Goal: Information Seeking & Learning: Learn about a topic

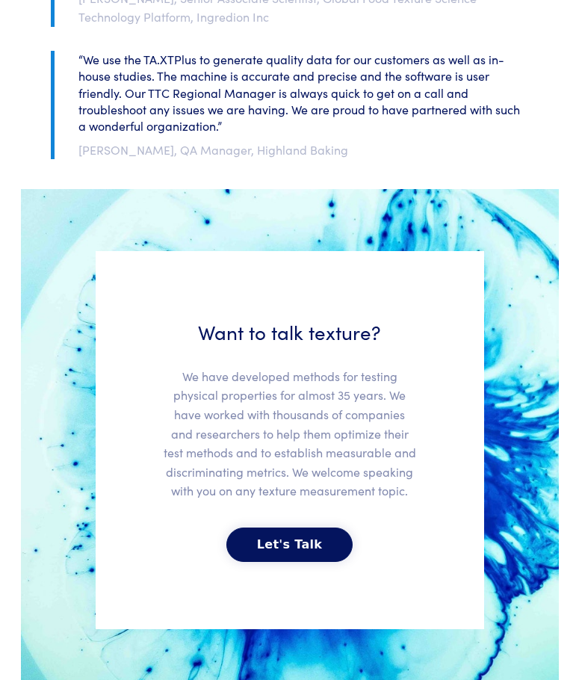
scroll to position [3343, 0]
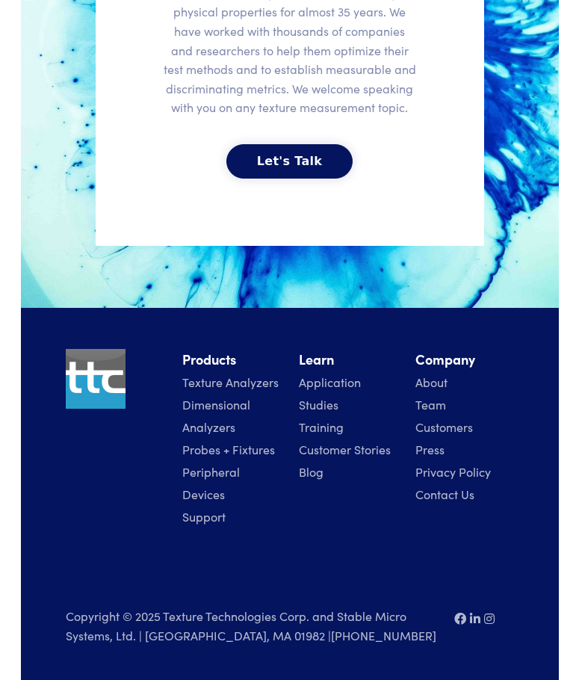
click at [437, 400] on link "Team" at bounding box center [430, 404] width 31 height 16
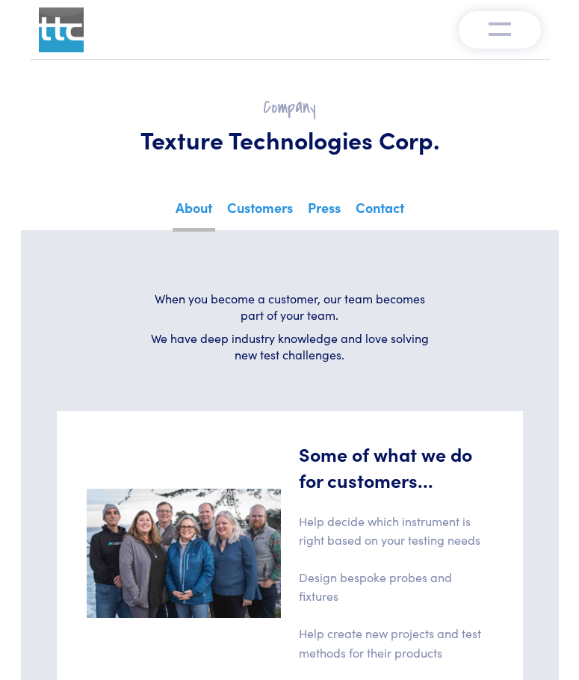
click at [182, 204] on link "About" at bounding box center [194, 213] width 43 height 37
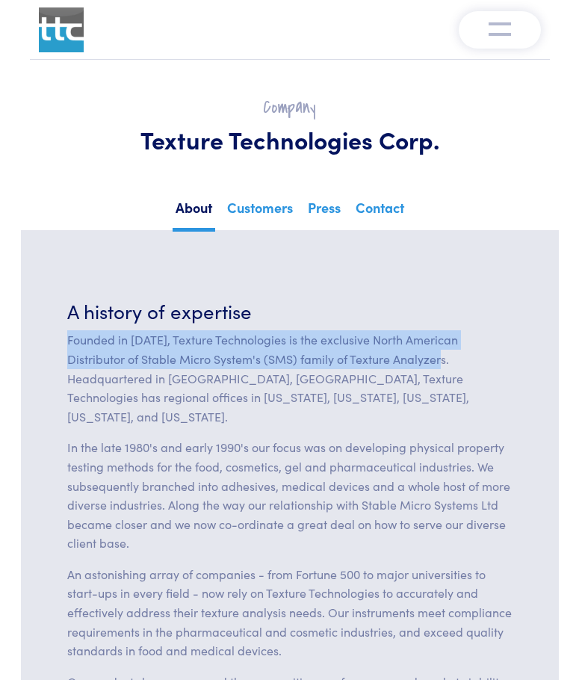
drag, startPoint x: 73, startPoint y: 342, endPoint x: 386, endPoint y: 358, distance: 313.5
click at [386, 358] on p "Founded in 1988, Texture Technologies is the exclusive North American Distribut…" at bounding box center [289, 378] width 445 height 96
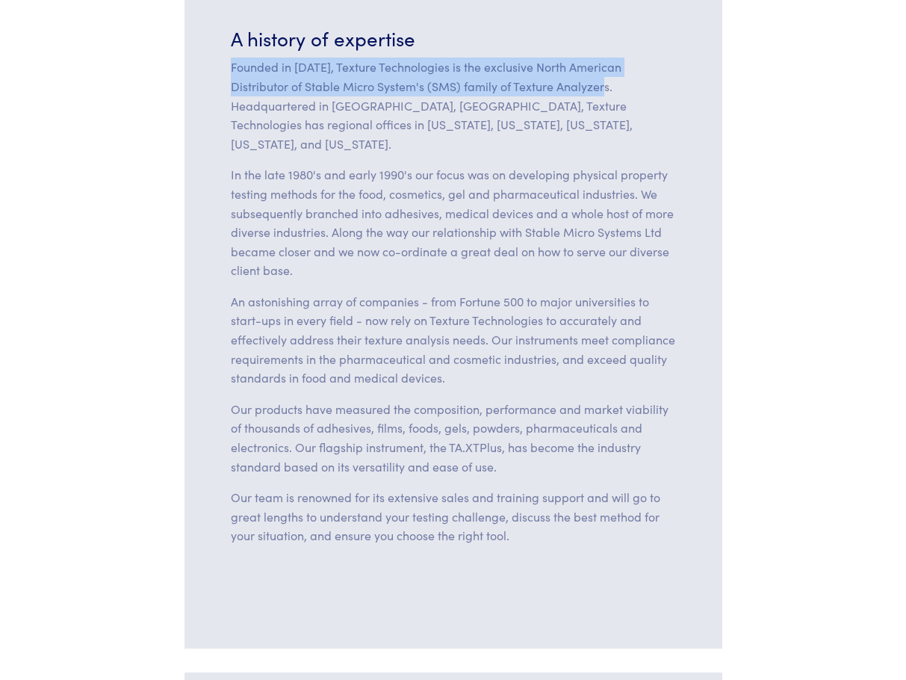
scroll to position [299, 0]
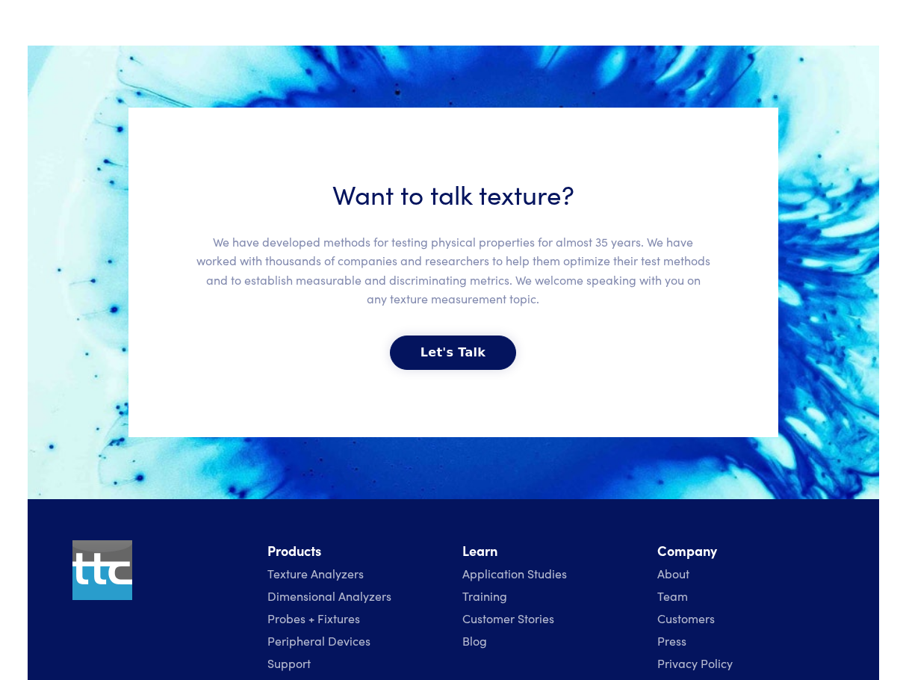
scroll to position [3366, 0]
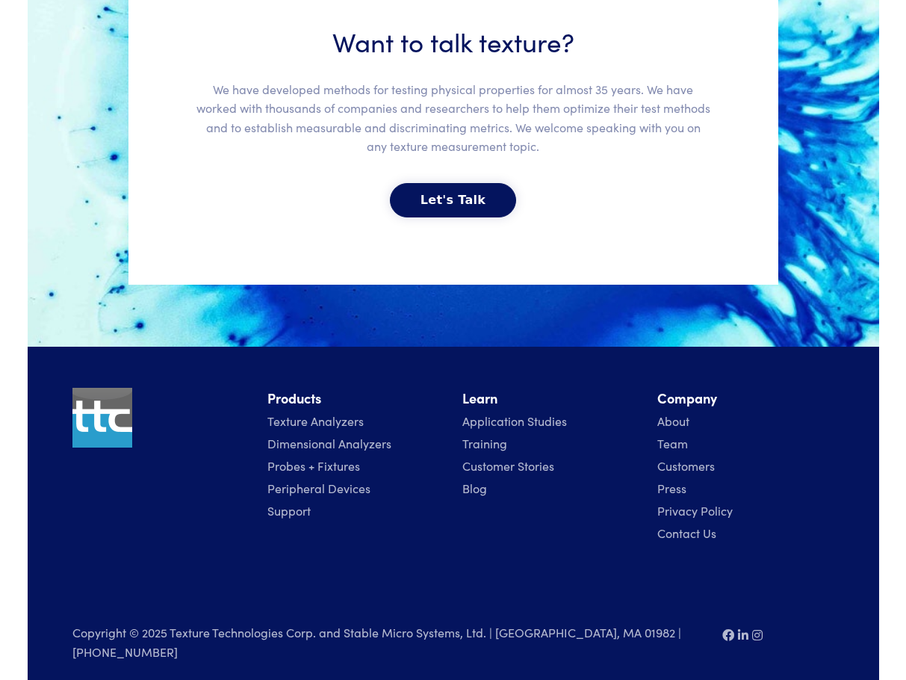
click at [666, 418] on link "About" at bounding box center [674, 420] width 32 height 16
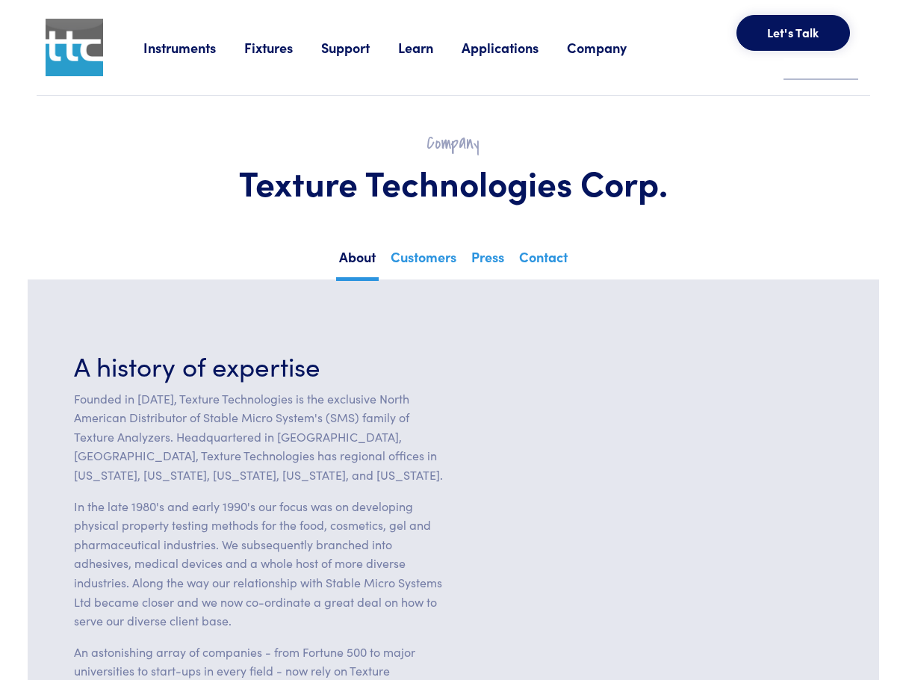
scroll to position [149, 0]
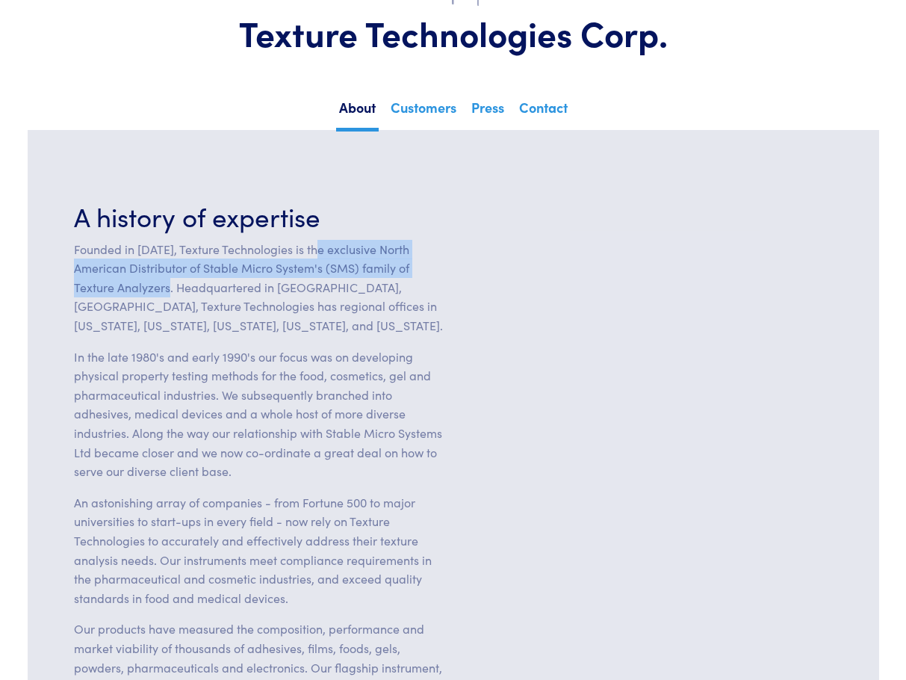
drag, startPoint x: 316, startPoint y: 250, endPoint x: 173, endPoint y: 290, distance: 148.3
click at [173, 290] on p "Founded in [DATE], Texture Technologies is the exclusive North American Distrib…" at bounding box center [259, 288] width 371 height 96
copy p "exclusive North American Distributor of Stable Micro System's (SMS) family of T…"
